Goal: Transaction & Acquisition: Purchase product/service

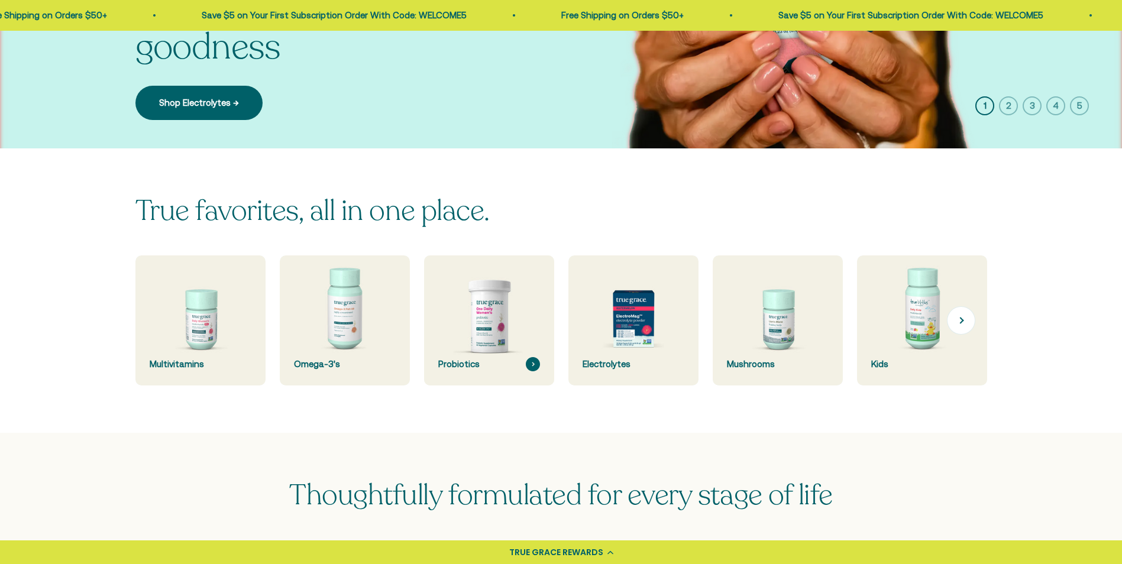
drag, startPoint x: 614, startPoint y: 324, endPoint x: 525, endPoint y: 330, distance: 89.5
click at [614, 324] on img at bounding box center [633, 320] width 130 height 130
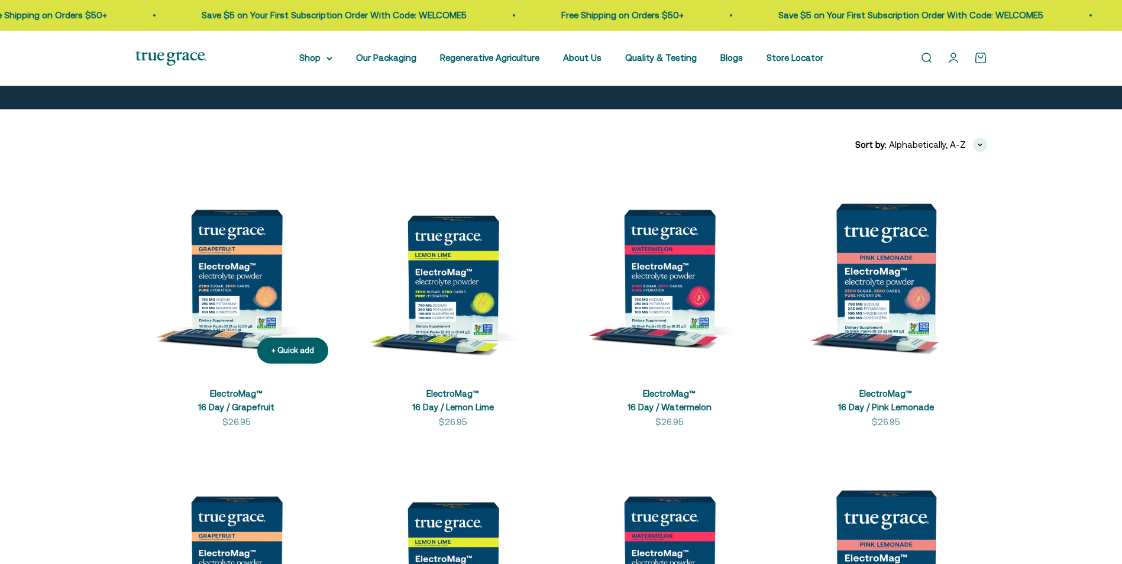
click at [241, 280] on img at bounding box center [236, 272] width 202 height 202
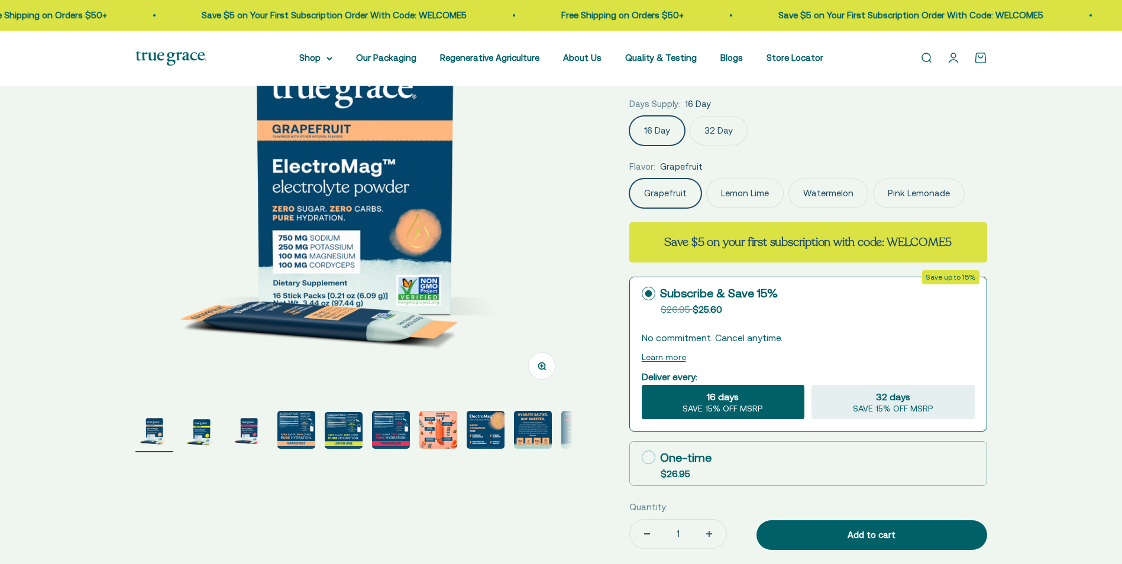
select select "3"
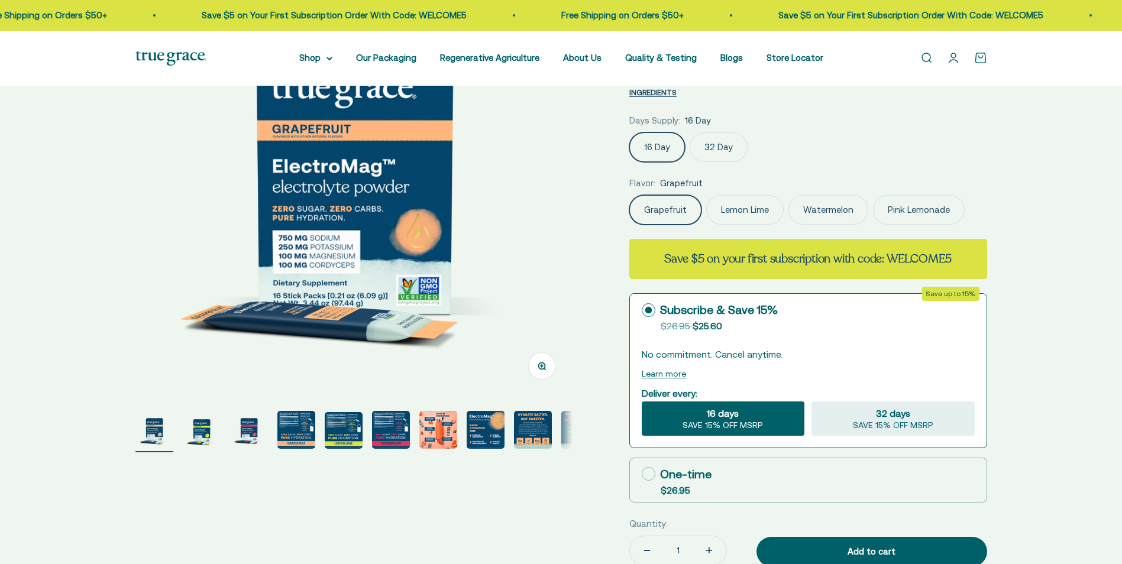
scroll to position [177, 0]
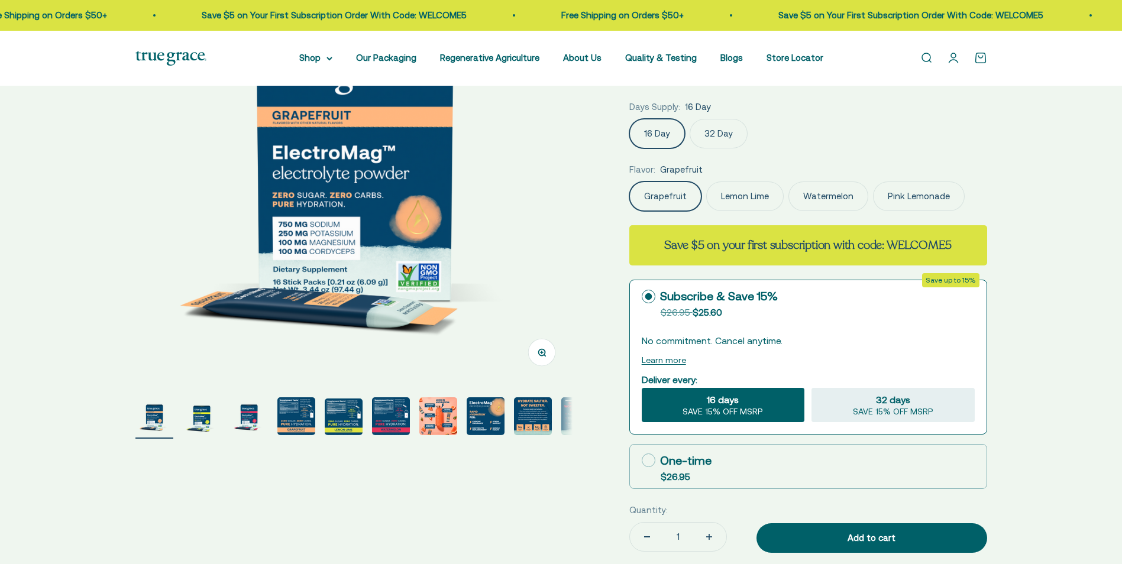
click at [286, 414] on img "Go to item 4" at bounding box center [296, 416] width 38 height 38
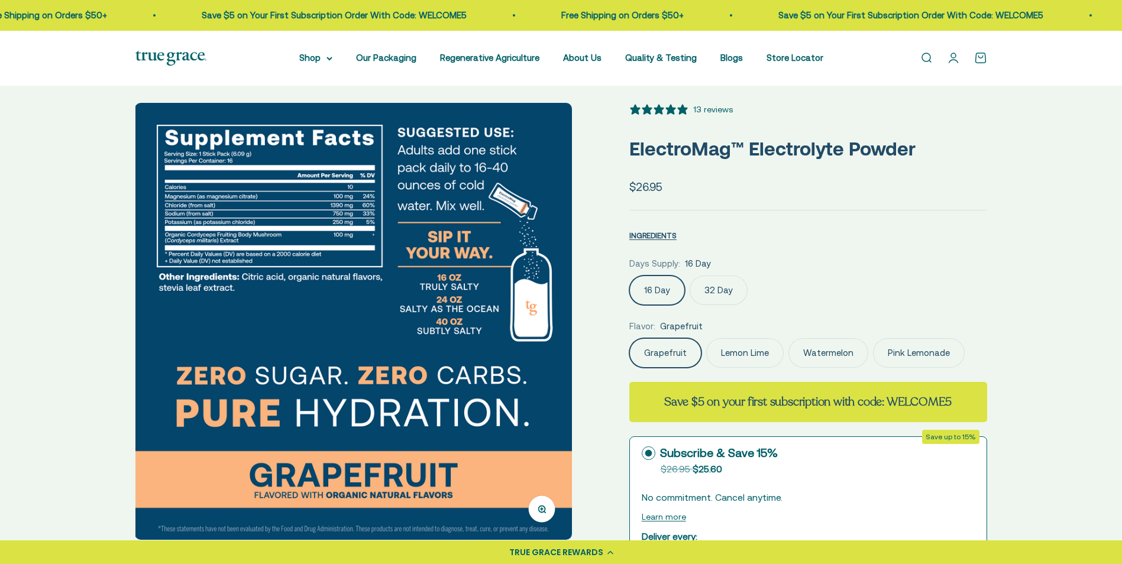
scroll to position [0, 0]
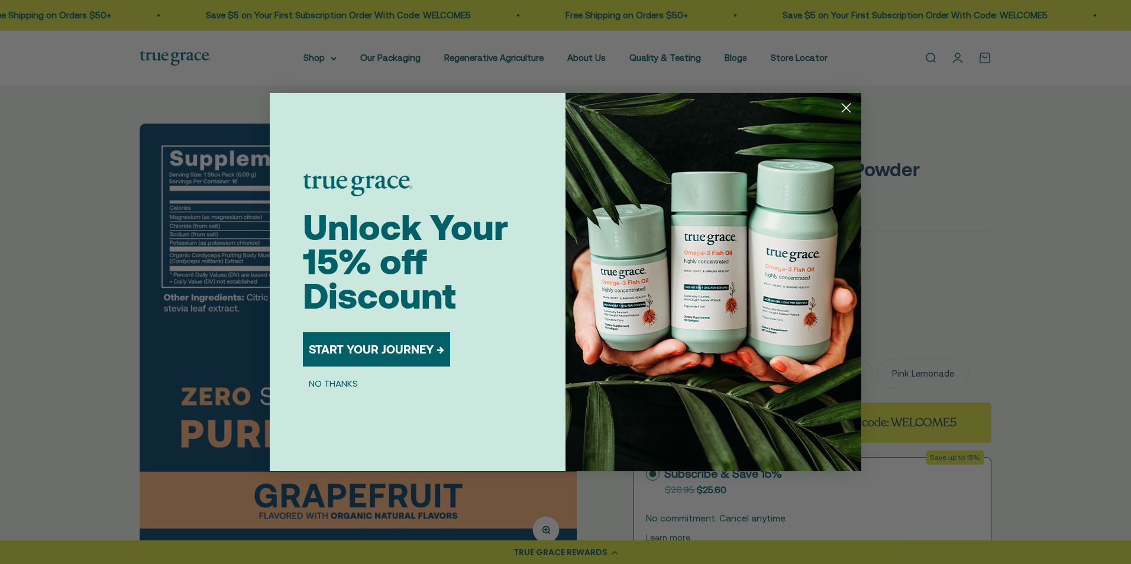
click at [844, 109] on icon "Close dialog" at bounding box center [846, 108] width 8 height 8
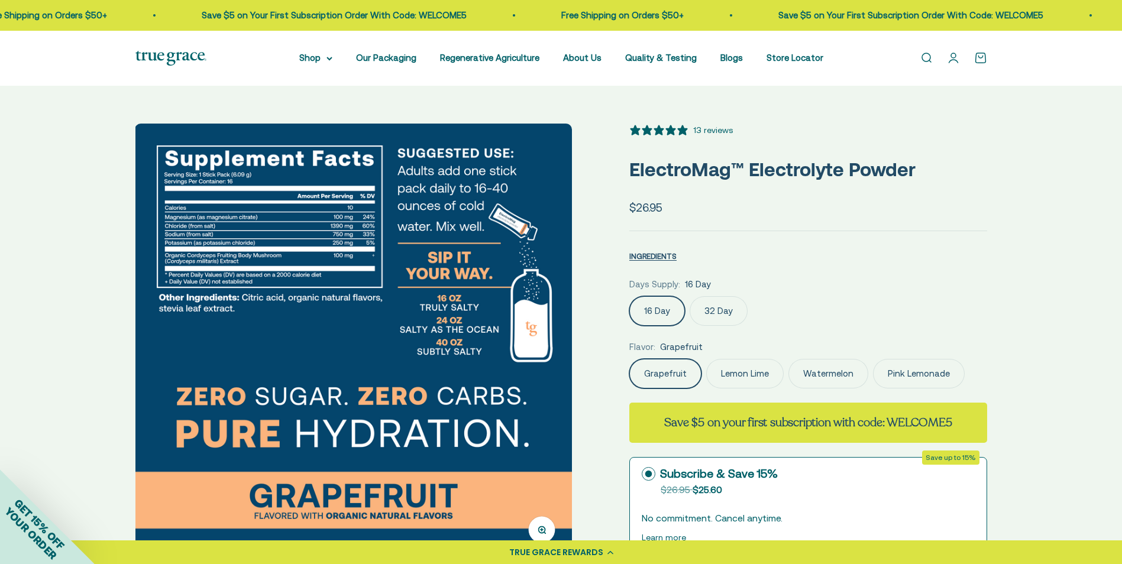
click at [199, 57] on img at bounding box center [170, 58] width 71 height 15
